Goal: Transaction & Acquisition: Download file/media

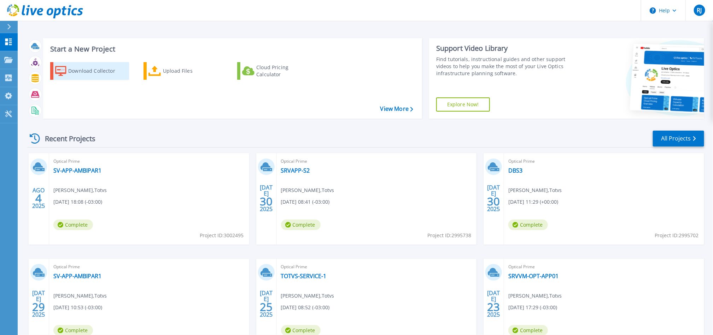
click at [99, 76] on div "Download Collector" at bounding box center [96, 71] width 57 height 14
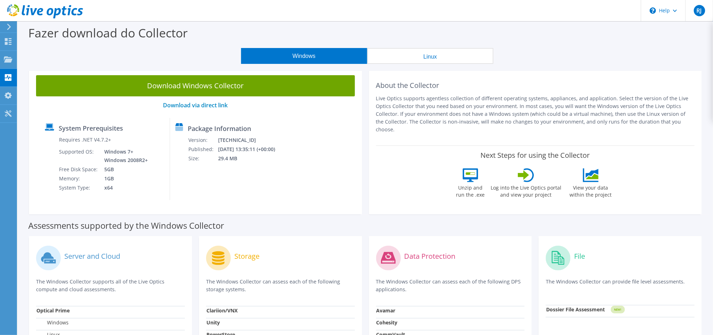
drag, startPoint x: 200, startPoint y: 84, endPoint x: 194, endPoint y: 86, distance: 5.7
click at [199, 84] on link "Download Windows Collector" at bounding box center [195, 85] width 319 height 21
click at [4, 62] on icon at bounding box center [8, 59] width 8 height 7
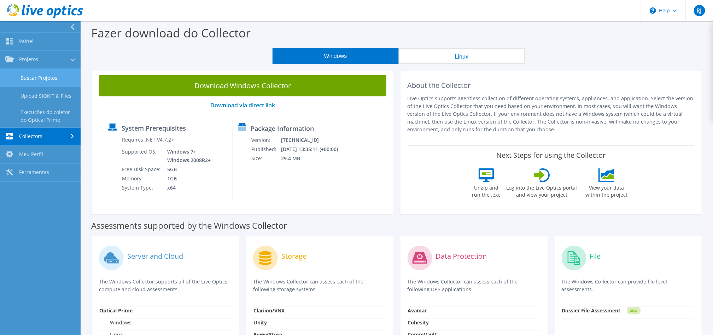
click at [55, 76] on link "Buscar Projetos" at bounding box center [40, 78] width 81 height 18
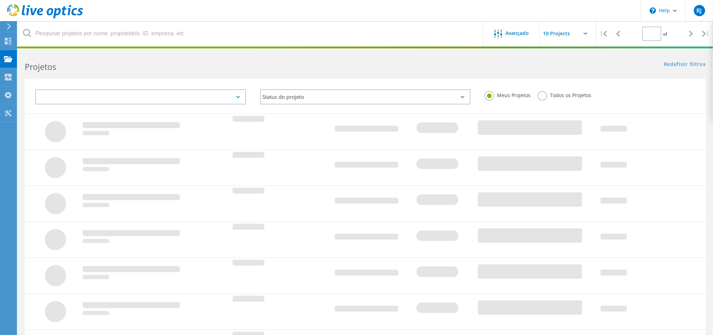
type input "1"
